Goal: Transaction & Acquisition: Purchase product/service

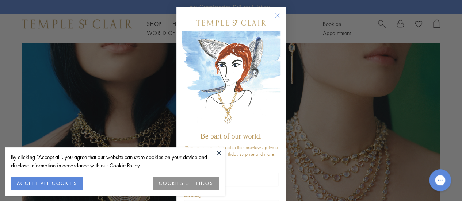
scroll to position [599, 0]
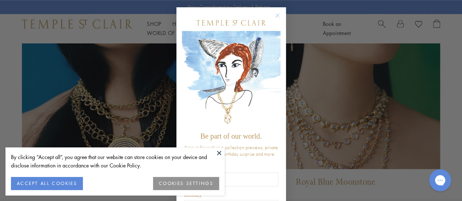
click at [218, 153] on button at bounding box center [218, 152] width 11 height 11
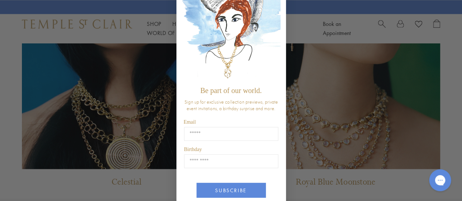
scroll to position [47, 0]
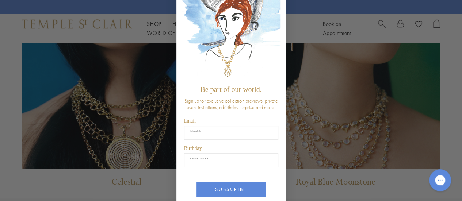
click at [275, 16] on img "POPUP Form" at bounding box center [231, 32] width 99 height 97
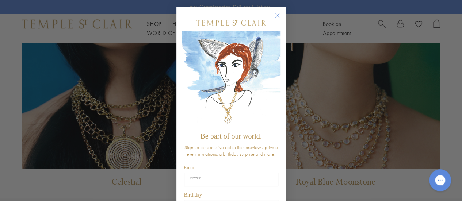
click at [274, 13] on circle "Close dialog" at bounding box center [277, 15] width 9 height 9
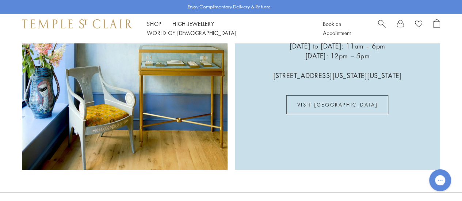
scroll to position [1187, 0]
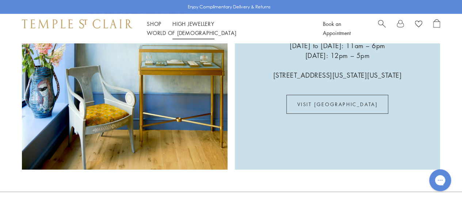
click at [196, 27] on link "High Jewellery High Jewellery" at bounding box center [193, 23] width 42 height 7
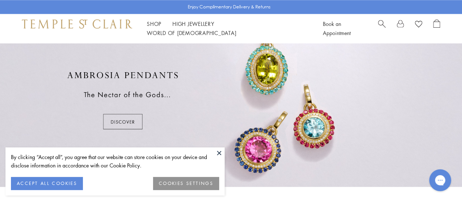
scroll to position [398, 0]
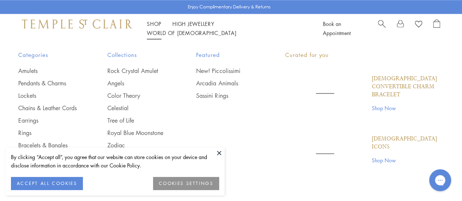
click at [157, 27] on link "Shop Shop" at bounding box center [154, 23] width 15 height 7
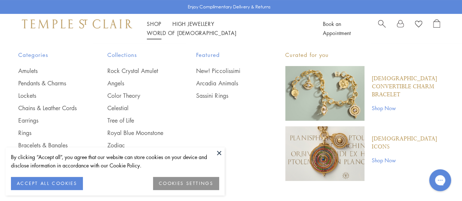
scroll to position [62, 0]
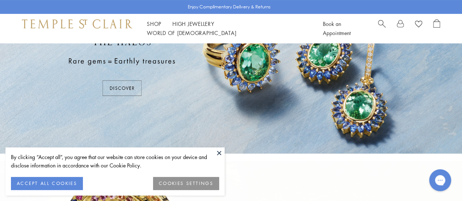
click at [219, 151] on button at bounding box center [218, 152] width 11 height 11
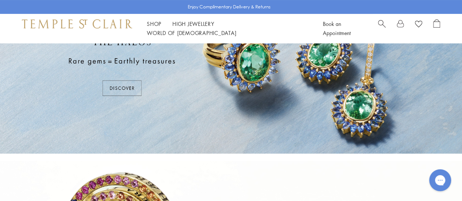
click at [156, 26] on li "Shop Shop Categories Amulets Pendants & Charms Lockets Chains & Leather Cords E…" at bounding box center [154, 23] width 15 height 9
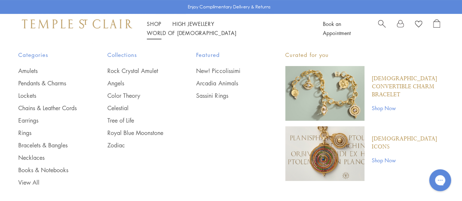
click at [30, 149] on link "Bracelets & Bangles" at bounding box center [48, 145] width 60 height 8
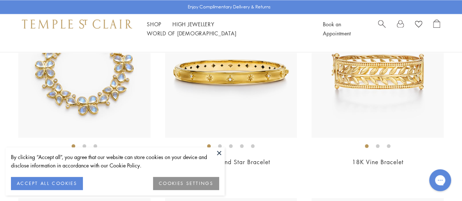
scroll to position [2058, 0]
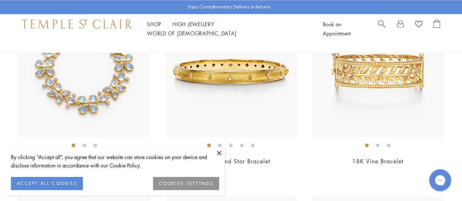
click at [381, 74] on img at bounding box center [377, 71] width 132 height 132
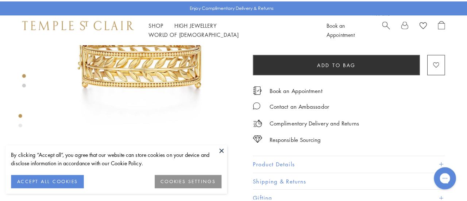
scroll to position [86, 0]
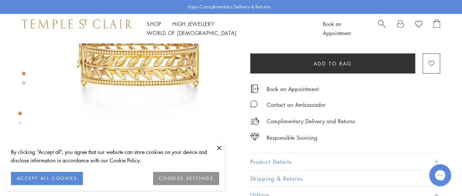
click at [341, 59] on button "Add to bag" at bounding box center [332, 63] width 165 height 20
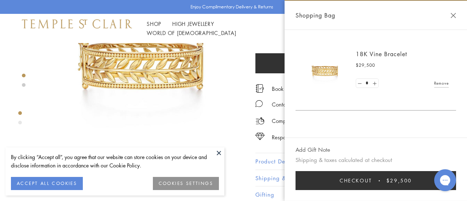
click at [455, 13] on button "Close Shopping Bag" at bounding box center [453, 15] width 5 height 5
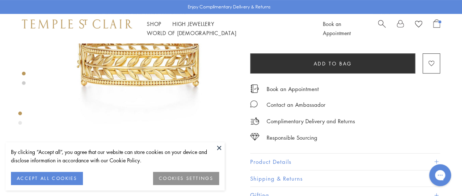
click at [437, 26] on span "Open Shopping Bag" at bounding box center [436, 23] width 7 height 8
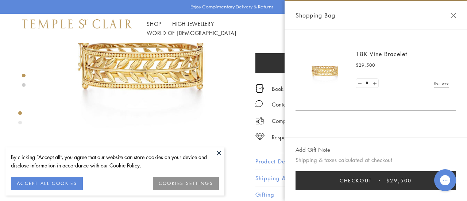
click at [327, 180] on button "Checkout $29,500" at bounding box center [376, 180] width 161 height 19
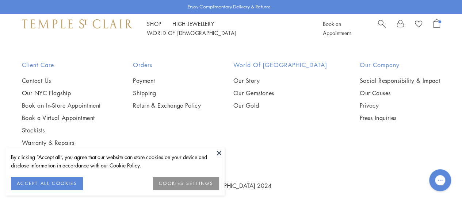
scroll to position [1457, 0]
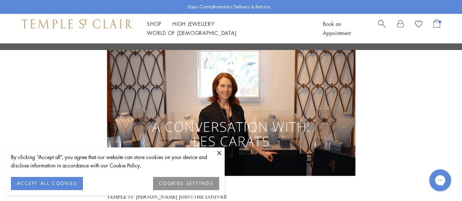
click at [218, 153] on button at bounding box center [218, 152] width 11 height 11
